Goal: Task Accomplishment & Management: Complete application form

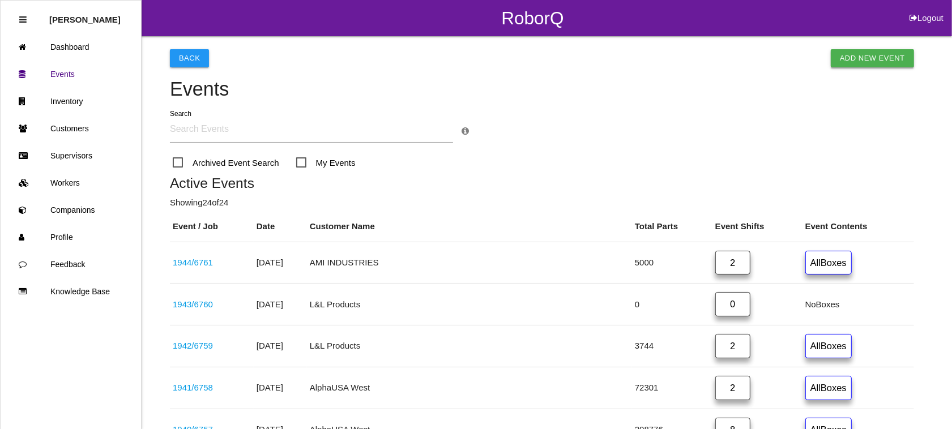
click at [873, 50] on link "Add New Event" at bounding box center [871, 58] width 83 height 18
select select "notRequired"
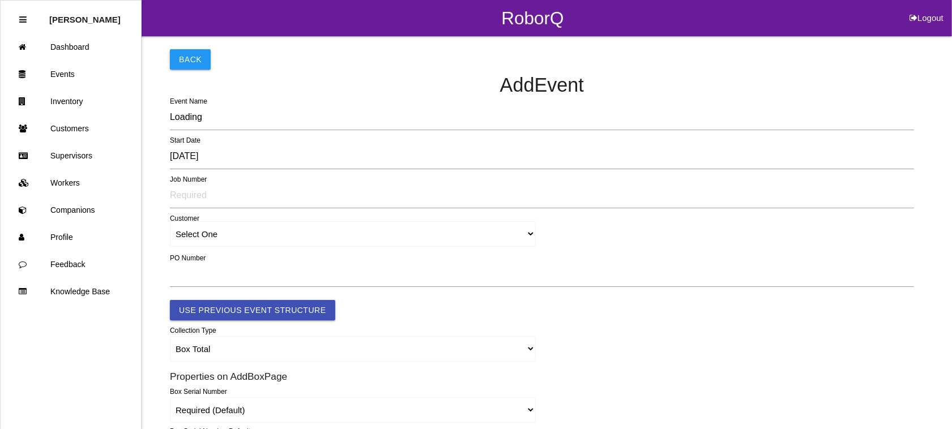
type input "1945"
type input "4.0"
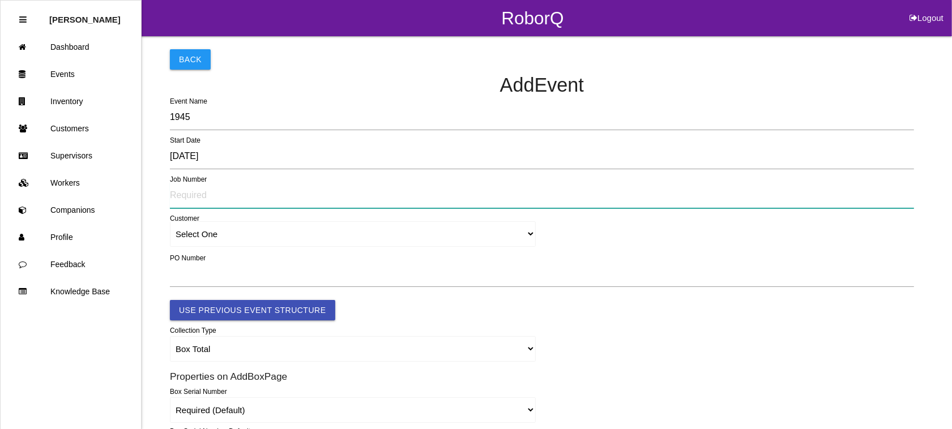
drag, startPoint x: 218, startPoint y: 201, endPoint x: 232, endPoint y: 201, distance: 13.6
click at [218, 201] on input "text" at bounding box center [542, 195] width 744 height 26
type input "6762"
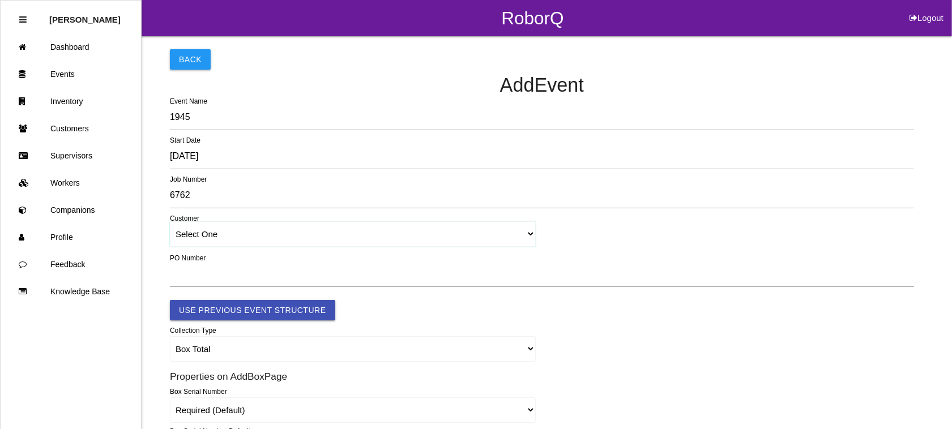
click at [530, 237] on select "Select One [PERSON_NAME] & Co., Inc. [PERSON_NAME] Canada (ARaymond Manufacturi…" at bounding box center [353, 233] width 366 height 25
select select "5f592edcc8d11600122bb4dc"
click at [170, 222] on select "Select One [PERSON_NAME] & Co., Inc. [PERSON_NAME] Canada (ARaymond Manufacturi…" at bounding box center [353, 233] width 366 height 25
select select "5f592edcc8d11600122bb4dc"
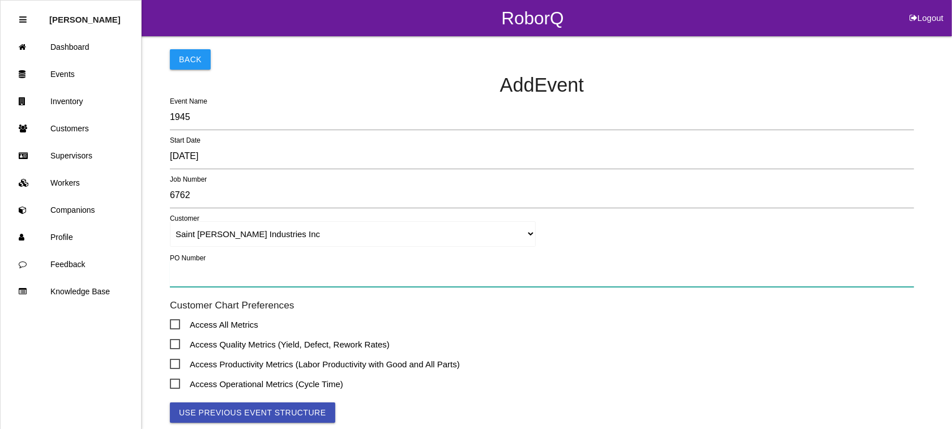
click at [249, 269] on input "text" at bounding box center [542, 274] width 744 height 26
type input "TBD"
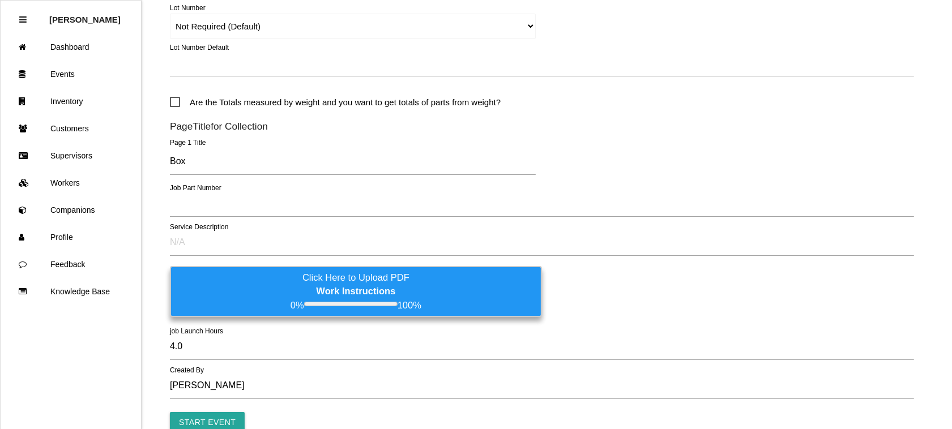
scroll to position [624, 0]
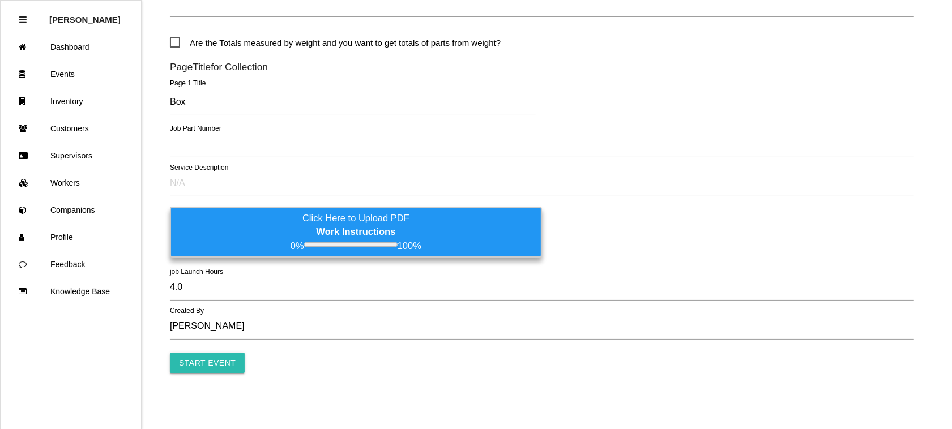
click at [177, 359] on input "Start Event" at bounding box center [207, 363] width 75 height 20
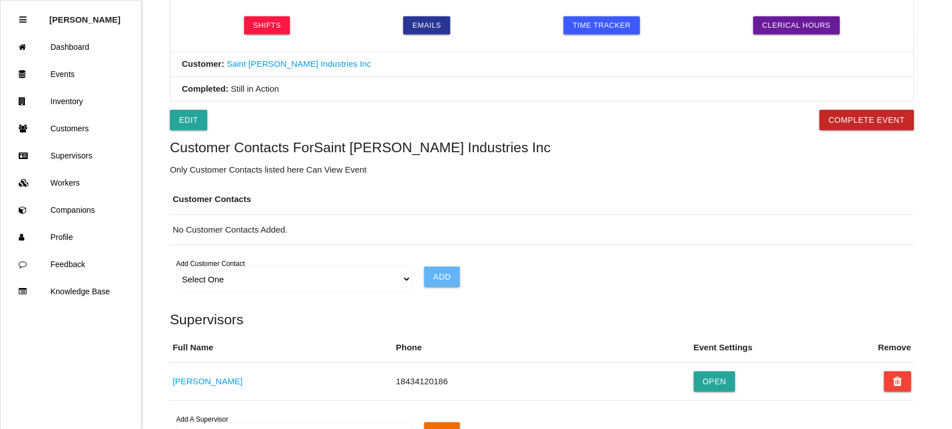
scroll to position [566, 0]
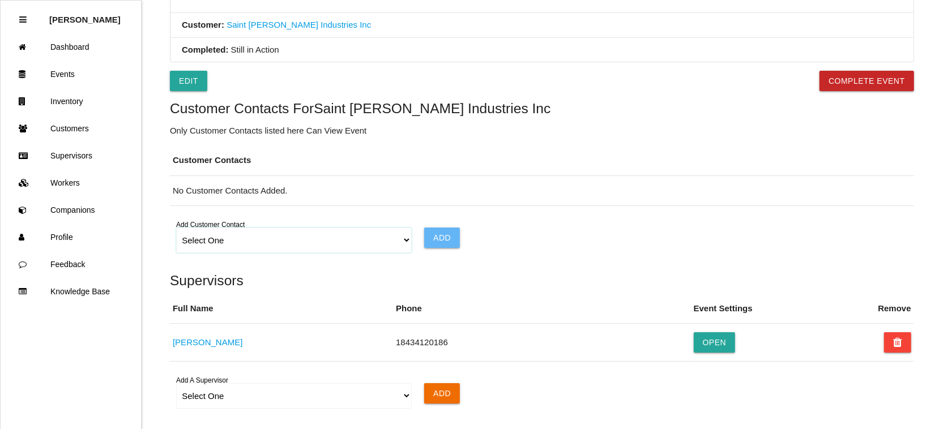
click at [403, 243] on select "Select One Choose All [PERSON_NAME] [PERSON_NAME] [PERSON_NAME] [PERSON_NAME] […" at bounding box center [293, 240] width 235 height 25
select select "6065a918d7245e0012b46978"
click at [176, 230] on select "Select One Choose All [PERSON_NAME] [PERSON_NAME] [PERSON_NAME] [PERSON_NAME] […" at bounding box center [293, 240] width 235 height 25
click at [448, 236] on input "Add" at bounding box center [442, 238] width 36 height 20
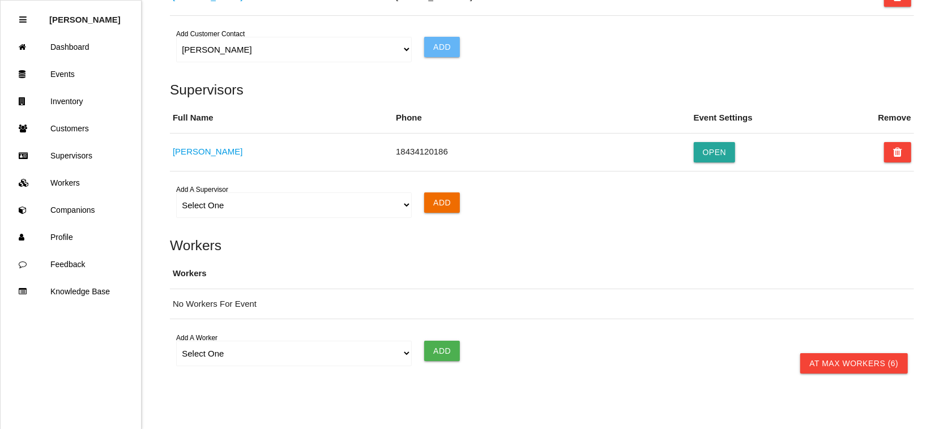
scroll to position [805, 0]
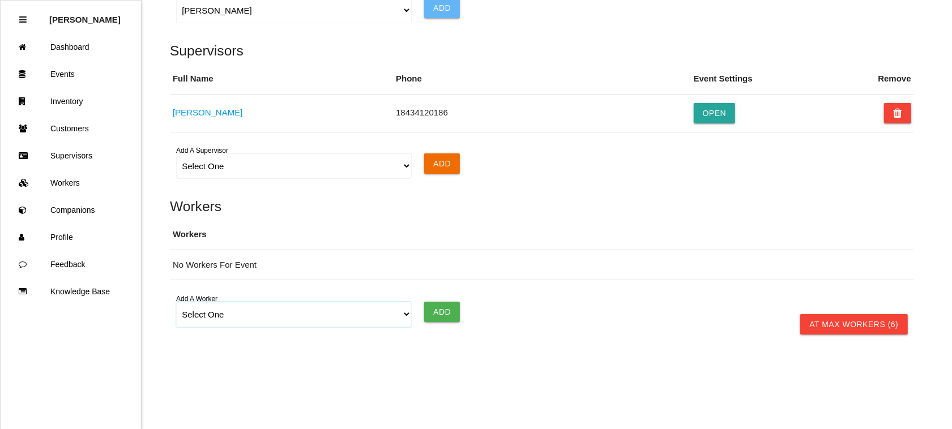
click at [402, 312] on select "Select One [PERSON_NAME] [PERSON_NAME] [PERSON_NAME] [PERSON_NAME] [PERSON_NAME…" at bounding box center [293, 314] width 235 height 25
click at [176, 302] on select "Select One [PERSON_NAME] [PERSON_NAME] [PERSON_NAME] [PERSON_NAME] [PERSON_NAME…" at bounding box center [293, 314] width 235 height 25
click at [448, 315] on input "Add" at bounding box center [442, 312] width 36 height 20
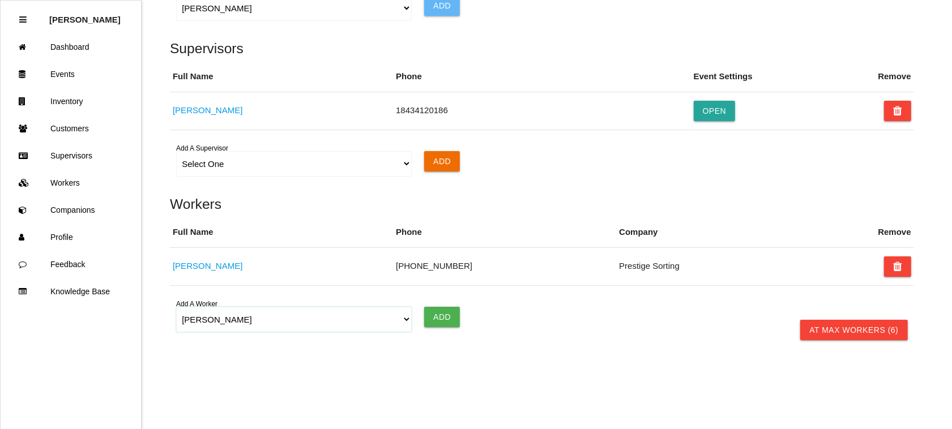
click at [402, 319] on select "Select One [PERSON_NAME] [PERSON_NAME] [PERSON_NAME] [PERSON_NAME] [PERSON_NAME…" at bounding box center [293, 319] width 235 height 25
select select "62ea945e85cc6f0019694609"
click at [176, 310] on select "Select One [PERSON_NAME] [PERSON_NAME] [PERSON_NAME] [PERSON_NAME] [PERSON_NAME…" at bounding box center [293, 319] width 235 height 25
click at [436, 319] on input "Add" at bounding box center [442, 317] width 36 height 20
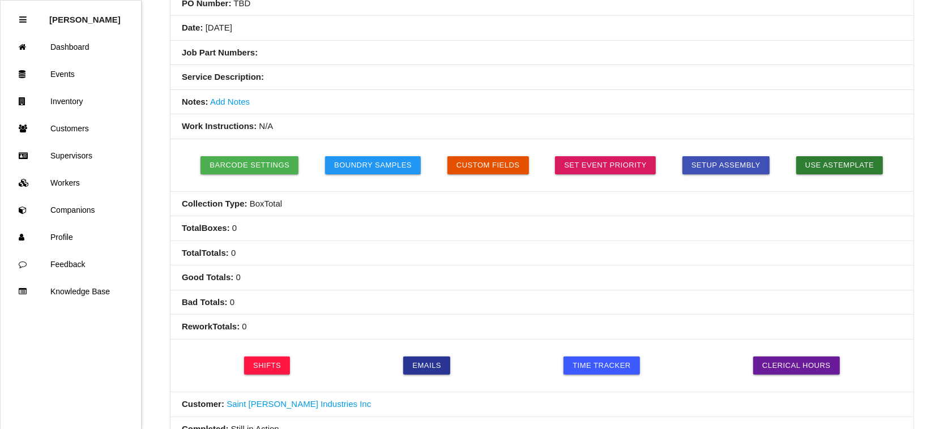
scroll to position [212, 0]
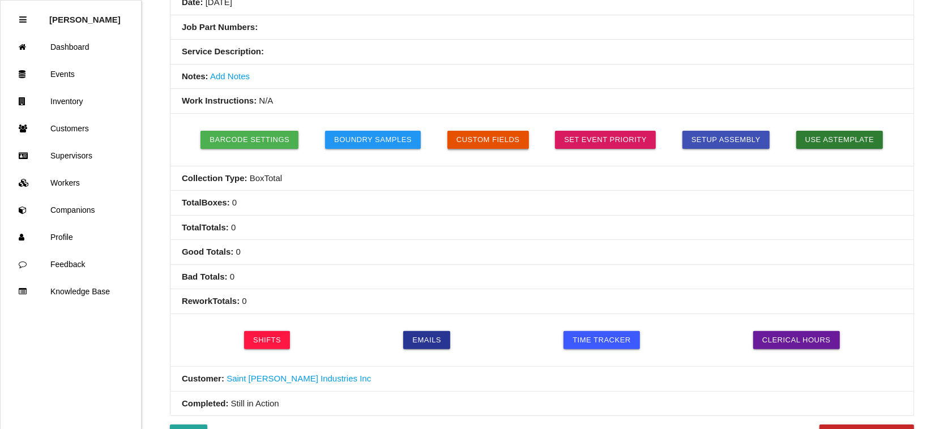
click at [496, 143] on button "Custom Fields" at bounding box center [488, 140] width 82 height 18
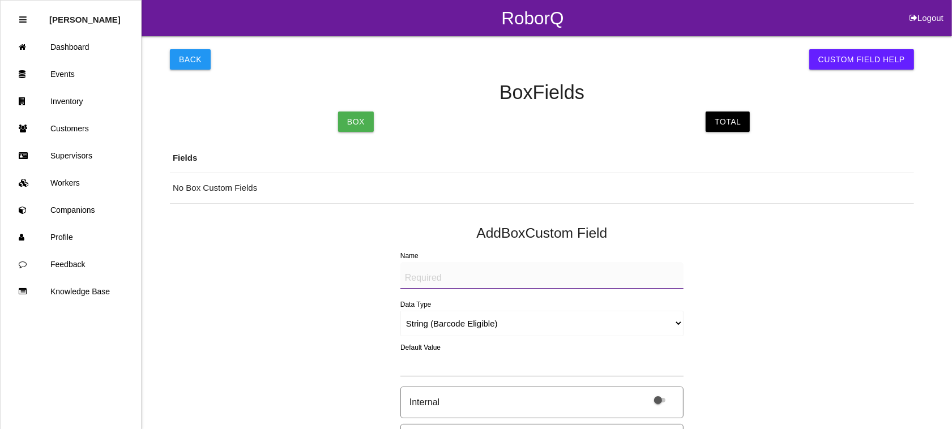
click at [434, 278] on textarea "Name" at bounding box center [541, 275] width 283 height 27
type textarea "Mfg Date"
click at [677, 323] on select "String (Barcode Eligible) Number Instructions True/False Select One of Many Sel…" at bounding box center [541, 323] width 283 height 25
select select "date"
click at [400, 311] on select "String (Barcode Eligible) Number Instructions True/False Select One of Many Sel…" at bounding box center [541, 323] width 283 height 25
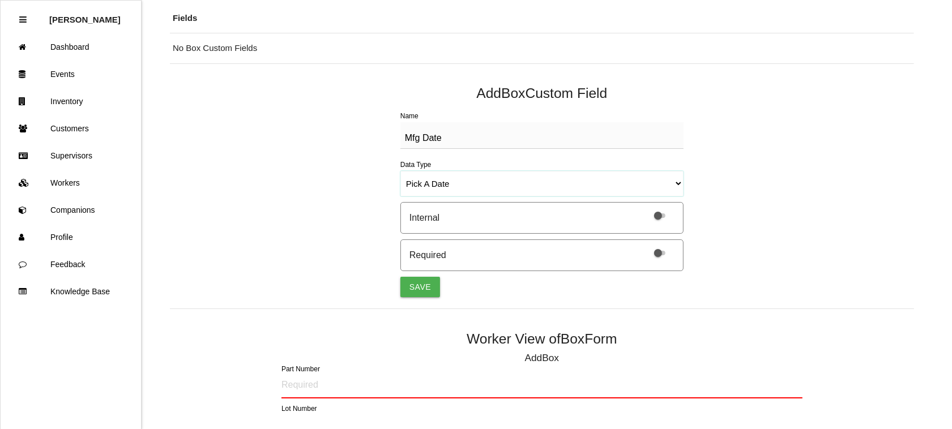
scroll to position [142, 0]
click at [661, 246] on label at bounding box center [657, 251] width 24 height 10
click at [645, 244] on input "checkbox" at bounding box center [645, 244] width 0 height 0
click at [414, 280] on button "Save" at bounding box center [420, 285] width 40 height 20
select select "string"
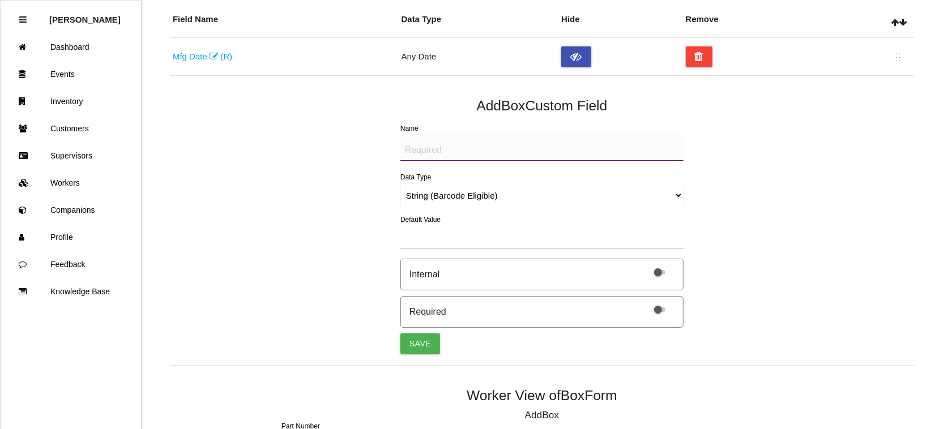
click at [439, 149] on textarea "Name" at bounding box center [541, 147] width 283 height 27
type textarea "Quantity"
click at [536, 196] on select "String (Barcode Eligible) Number Instructions True/False Select One of Many Sel…" at bounding box center [541, 195] width 283 height 25
select select "number"
click at [400, 183] on select "String (Barcode Eligible) Number Instructions True/False Select One of Many Sel…" at bounding box center [541, 195] width 283 height 25
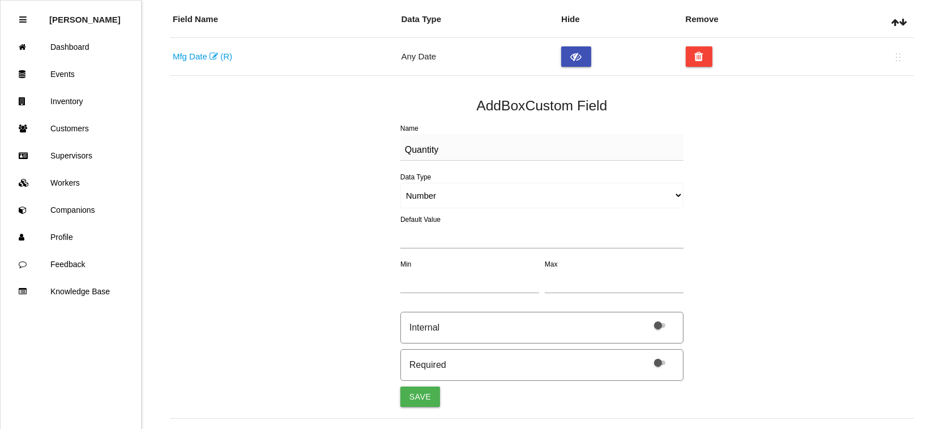
click at [657, 361] on span at bounding box center [659, 363] width 11 height 5
click at [645, 355] on input "checkbox" at bounding box center [645, 355] width 0 height 0
click at [426, 398] on button "Save" at bounding box center [420, 397] width 40 height 20
select select "string"
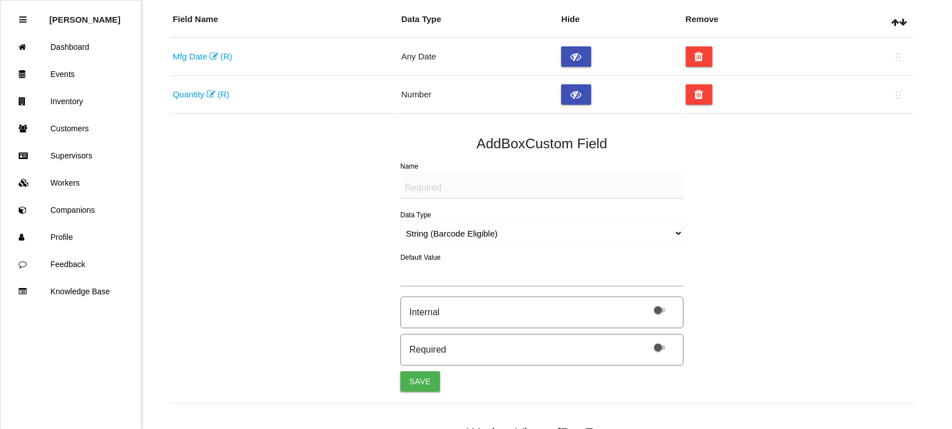
click at [472, 188] on textarea "Name" at bounding box center [541, 185] width 283 height 27
type textarea "LABEL (IMAGE)"
click at [470, 231] on select "String (Barcode Eligible) Number Instructions True/False Select One of Many Sel…" at bounding box center [541, 233] width 283 height 25
select select "imageCF"
click at [400, 221] on select "String (Barcode Eligible) Number Instructions True/False Select One of Many Sel…" at bounding box center [541, 233] width 283 height 25
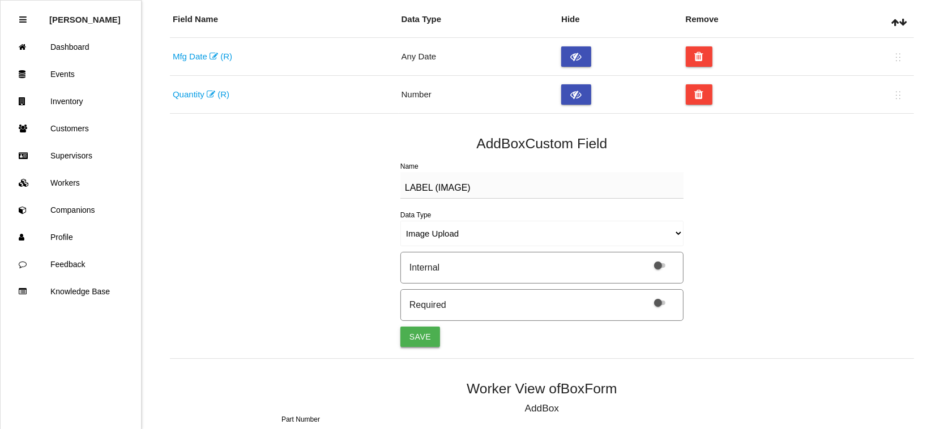
click at [422, 332] on button "Save" at bounding box center [420, 337] width 40 height 20
select select "string"
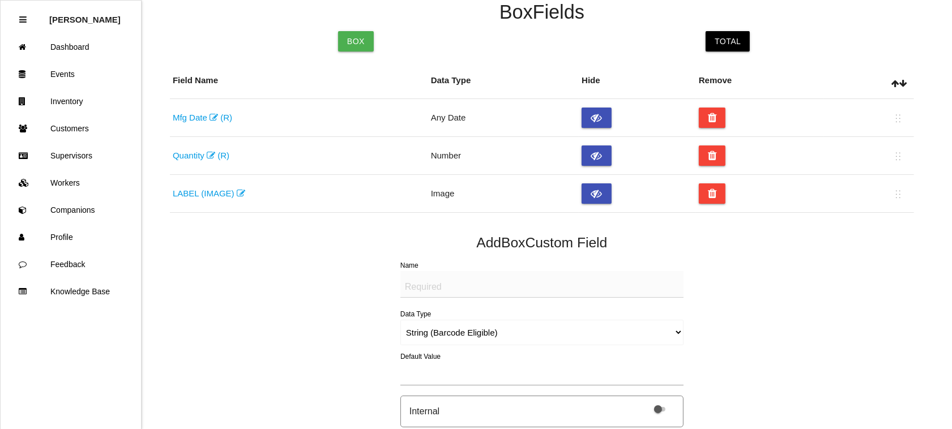
scroll to position [0, 0]
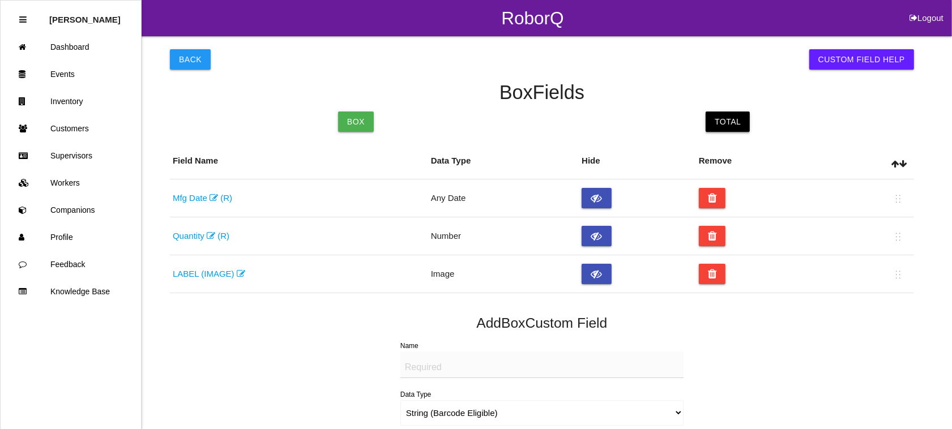
click at [723, 115] on link "Total" at bounding box center [727, 122] width 44 height 20
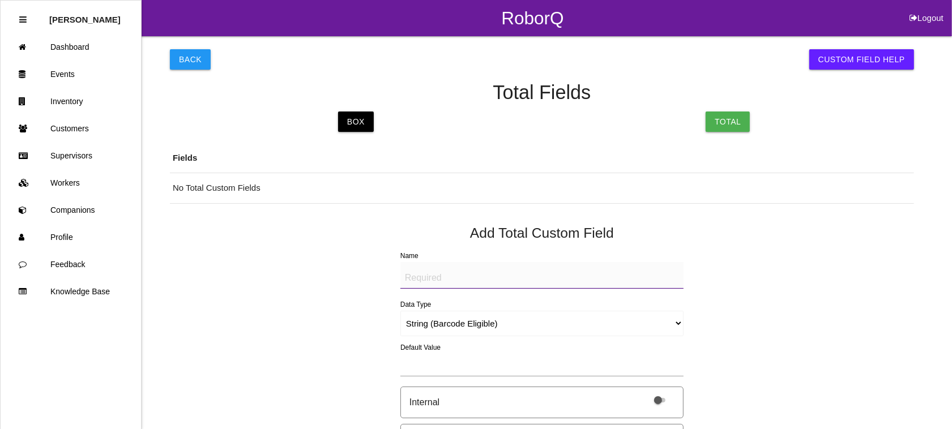
click at [460, 281] on textarea "Name" at bounding box center [541, 275] width 283 height 27
drag, startPoint x: 499, startPoint y: 276, endPoint x: 380, endPoint y: 276, distance: 118.9
type textarea "BAD PART (IMAGE)"
click at [674, 318] on select "String (Barcode Eligible) Number Instructions True/False Select One of Many Sel…" at bounding box center [541, 323] width 283 height 25
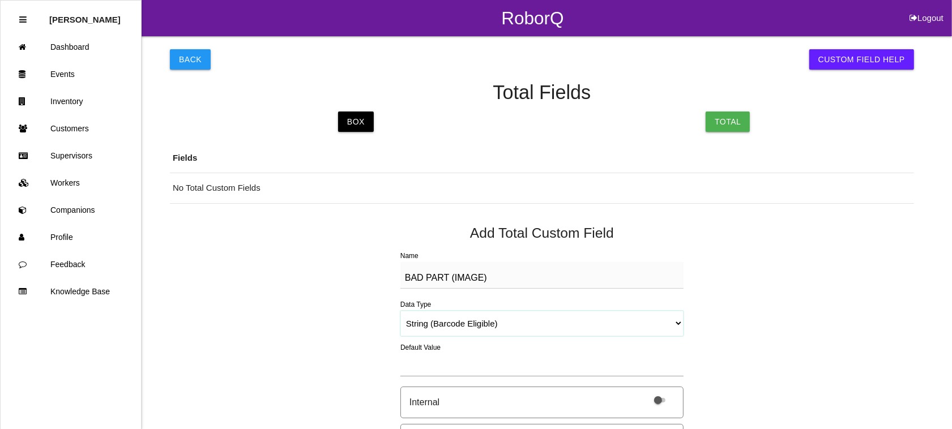
select select "imageCF"
click at [400, 311] on select "String (Barcode Eligible) Number Instructions True/False Select One of Many Sel…" at bounding box center [541, 323] width 283 height 25
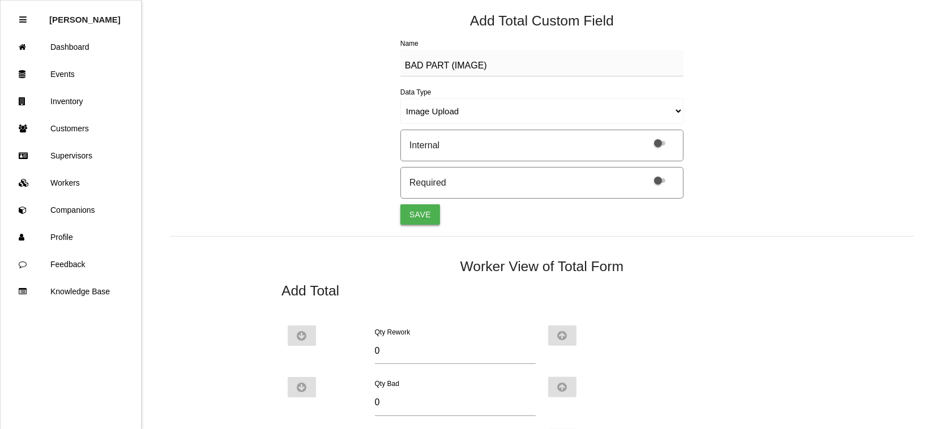
click at [408, 208] on button "Save" at bounding box center [420, 214] width 40 height 20
select select "string"
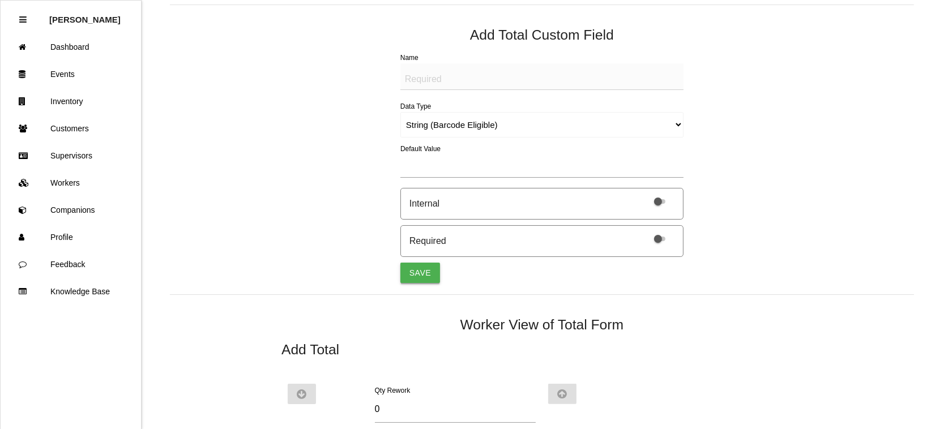
scroll to position [226, 0]
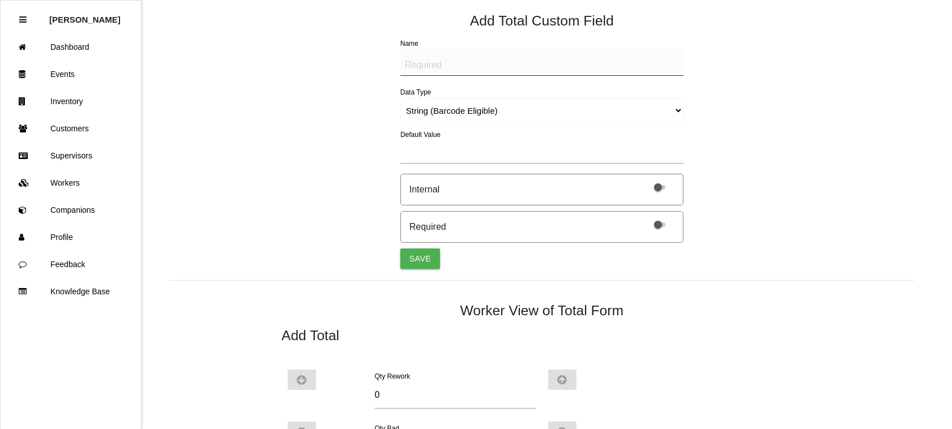
click at [418, 62] on textarea "Name" at bounding box center [541, 62] width 283 height 27
paste textarea "BAD PART (IMAGE)"
type textarea "BAD PART (IMAGE)"
click at [675, 108] on select "String (Barcode Eligible) Number Instructions True/False Select One of Many Sel…" at bounding box center [541, 110] width 283 height 25
select select "imageCF"
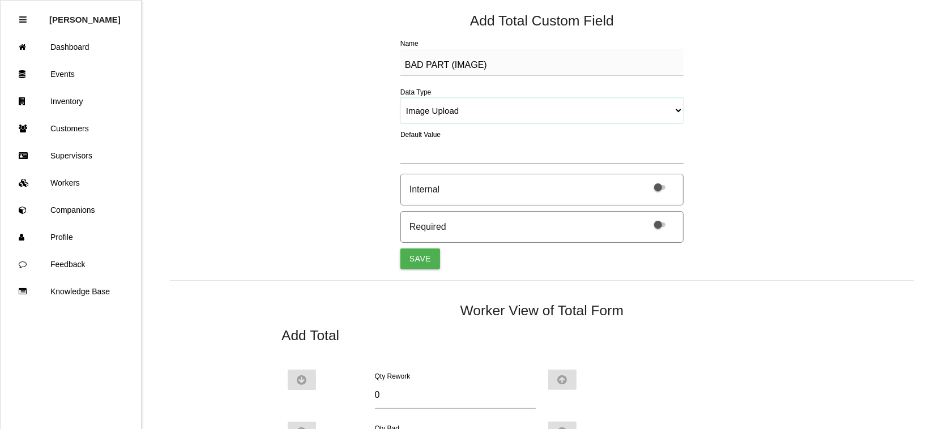
click at [400, 98] on select "String (Barcode Eligible) Number Instructions True/False Select One of Many Sel…" at bounding box center [541, 110] width 283 height 25
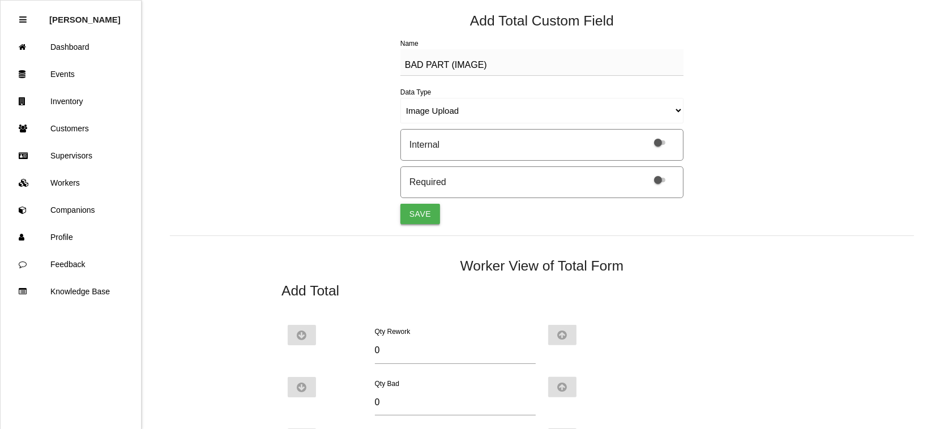
click at [423, 209] on button "Save" at bounding box center [420, 214] width 40 height 20
select select "string"
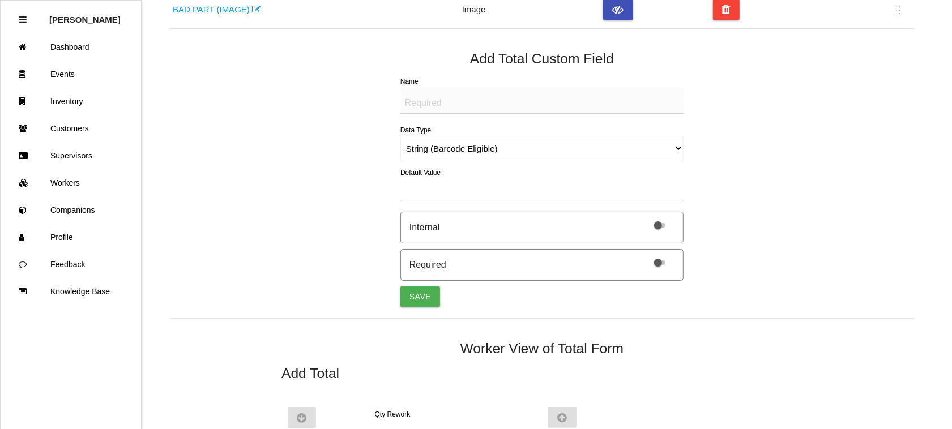
scroll to position [264, 0]
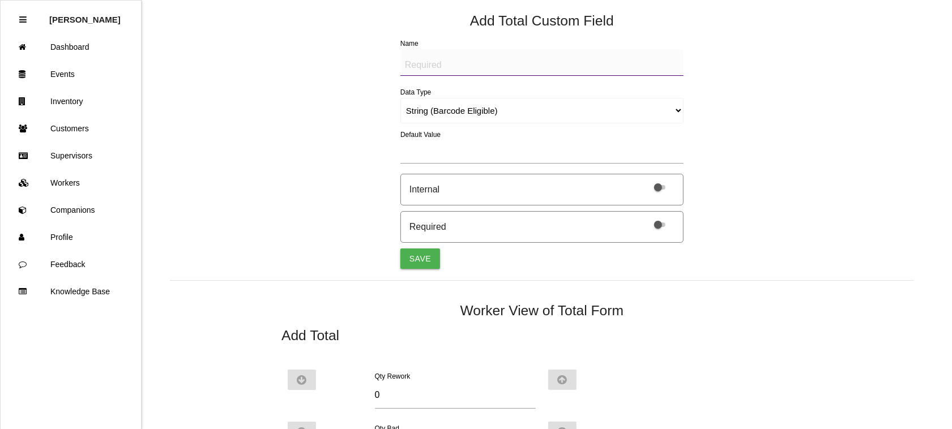
click at [418, 66] on textarea "Name" at bounding box center [541, 62] width 283 height 27
paste textarea "BAD PART (IMAGE)"
type textarea "BAD PART (IMAGE)"
click at [658, 108] on select "String (Barcode Eligible) Number Instructions True/False Select One of Many Sel…" at bounding box center [541, 110] width 283 height 25
select select "imageCF"
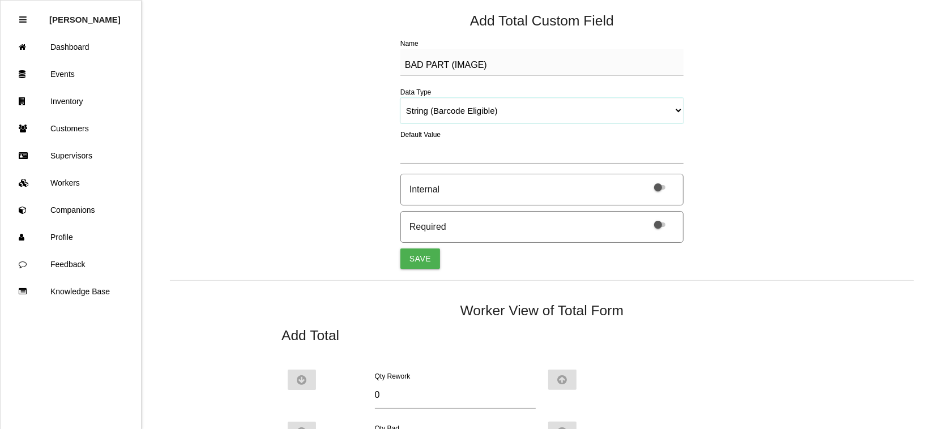
click at [400, 98] on select "String (Barcode Eligible) Number Instructions True/False Select One of Many Sel…" at bounding box center [541, 110] width 283 height 25
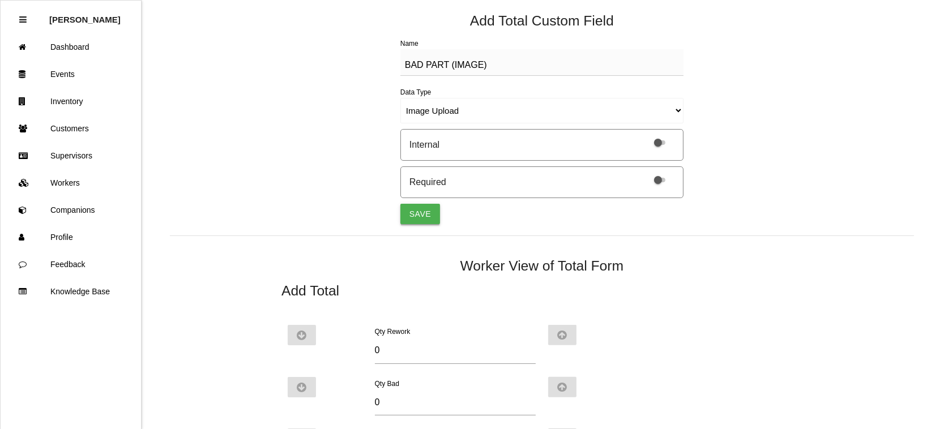
click at [412, 207] on button "Save" at bounding box center [420, 214] width 40 height 20
select select "string"
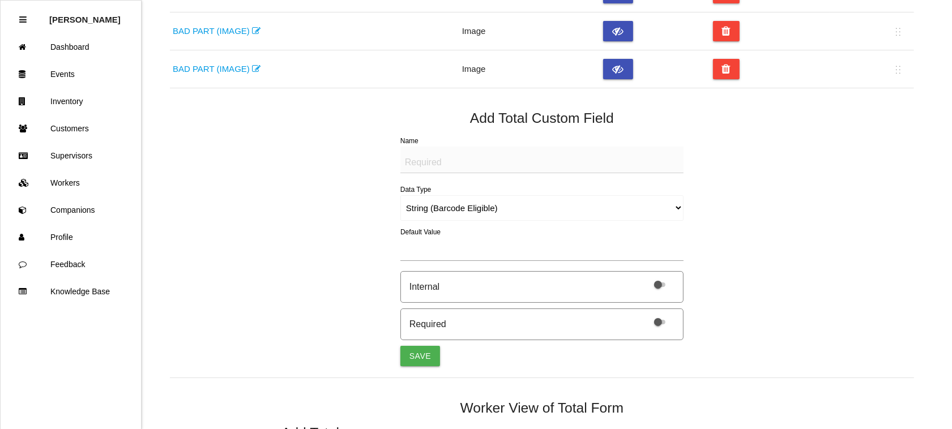
scroll to position [0, 0]
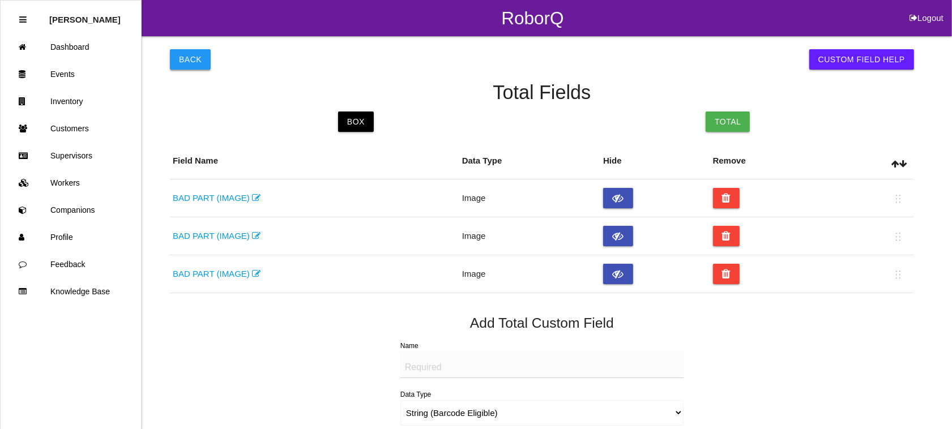
click at [182, 51] on button "Back" at bounding box center [190, 59] width 41 height 20
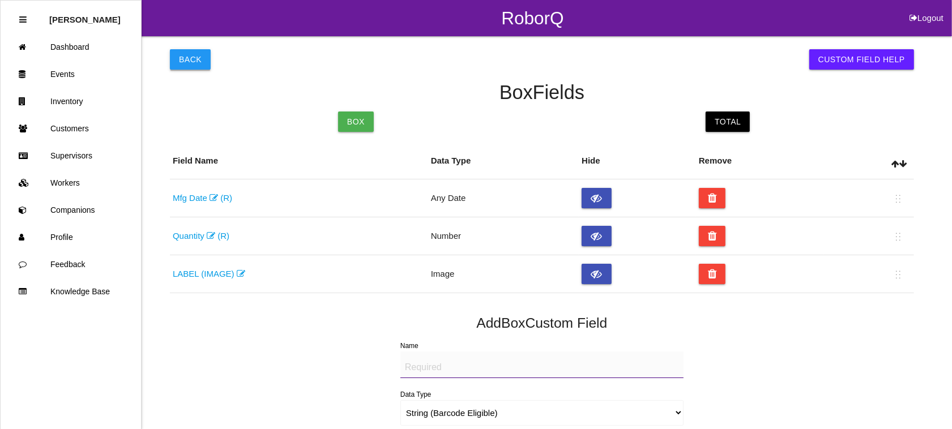
click at [178, 59] on button "Back" at bounding box center [190, 59] width 41 height 20
